Goal: Check status: Check status

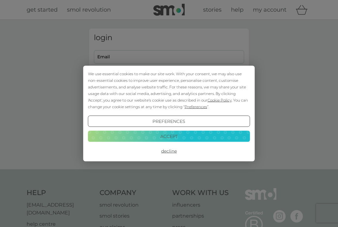
click at [170, 135] on button "Accept" at bounding box center [169, 135] width 162 height 11
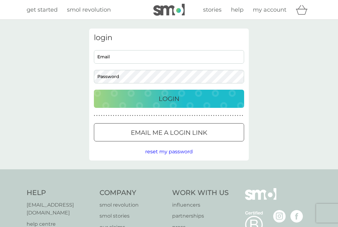
click at [110, 59] on input "Email" at bounding box center [169, 56] width 150 height 13
type input "sueemberson9@gmail.com"
click at [169, 98] on button "Login" at bounding box center [169, 99] width 150 height 18
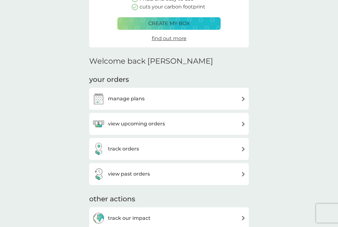
scroll to position [101, 0]
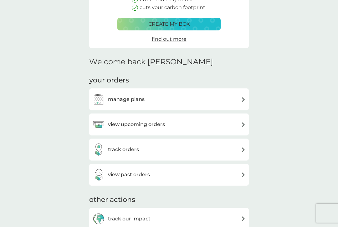
click at [115, 149] on h3 "track orders" at bounding box center [123, 149] width 31 height 8
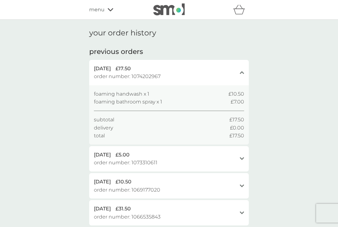
click at [115, 13] on div "menu" at bounding box center [115, 10] width 53 height 8
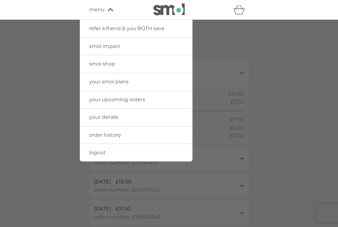
click at [115, 101] on span "your upcoming orders" at bounding box center [117, 99] width 56 height 6
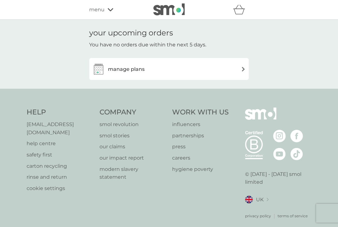
click at [118, 73] on div "manage plans" at bounding box center [118, 69] width 52 height 13
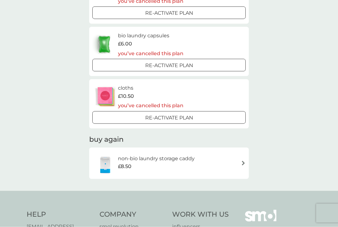
scroll to position [813, 0]
